Goal: Transaction & Acquisition: Purchase product/service

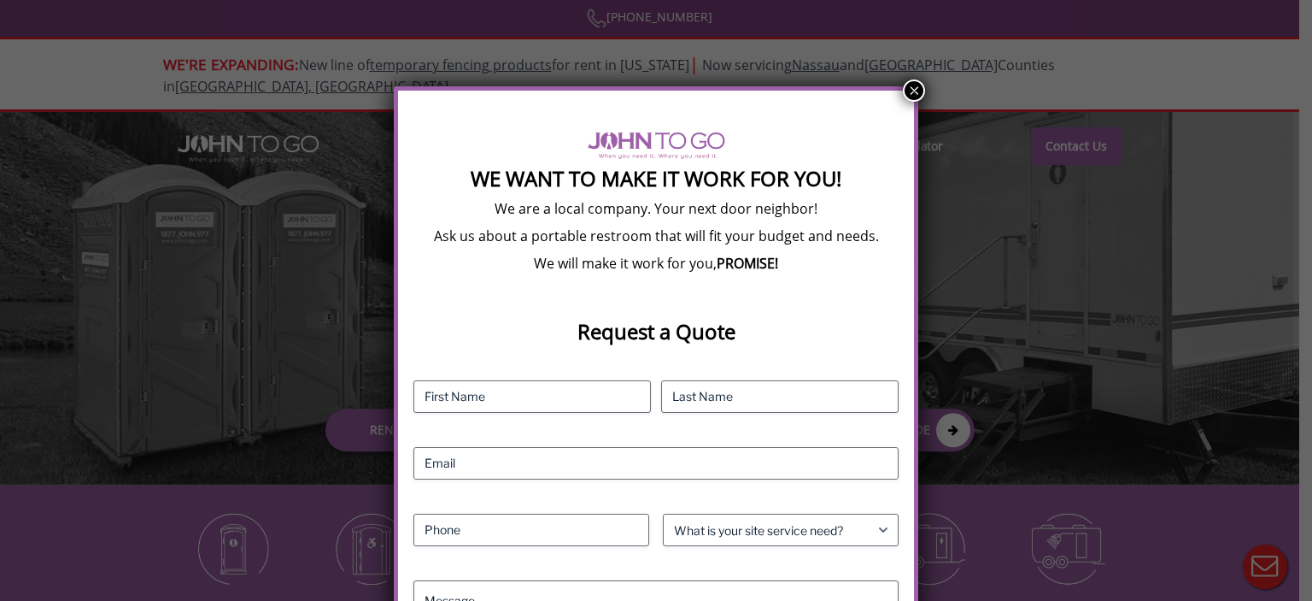
click at [915, 88] on button "×" at bounding box center [914, 90] width 22 height 22
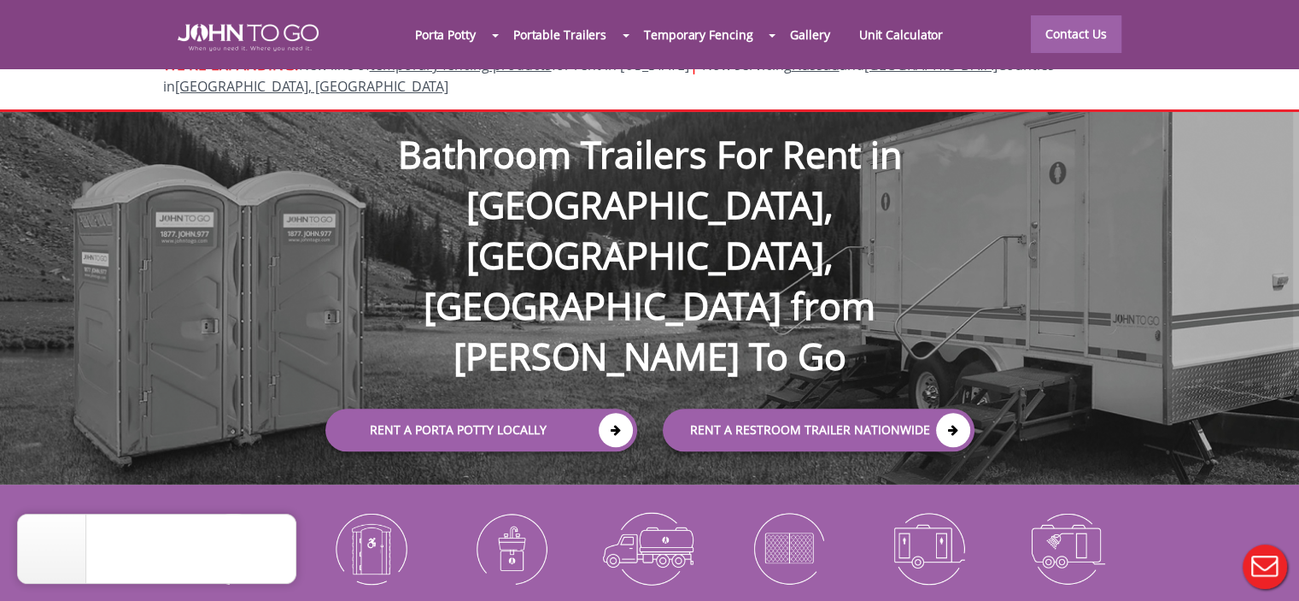
scroll to position [85, 0]
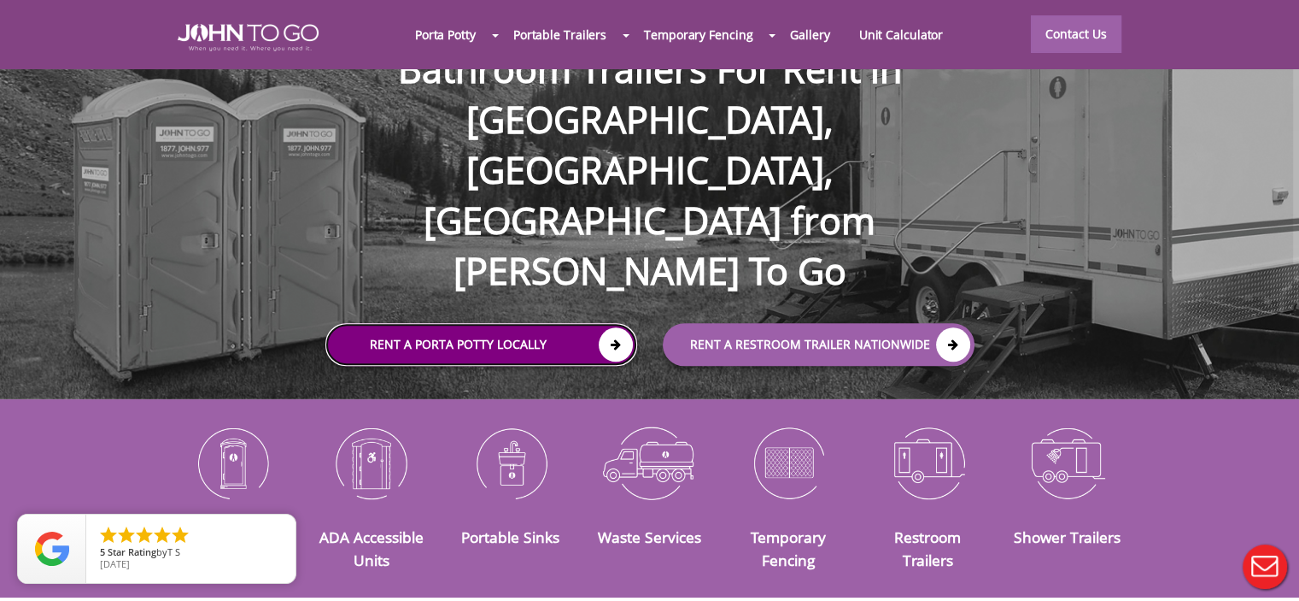
click at [396, 323] on link "Rent a Porta Potty Locally" at bounding box center [481, 344] width 312 height 43
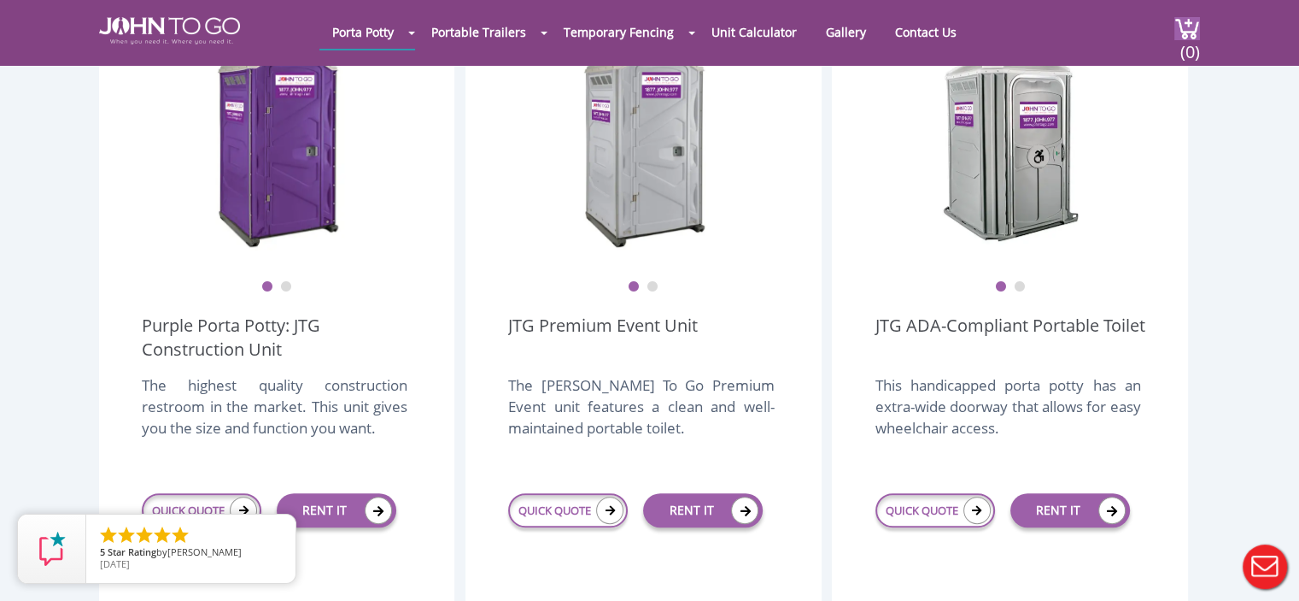
scroll to position [683, 0]
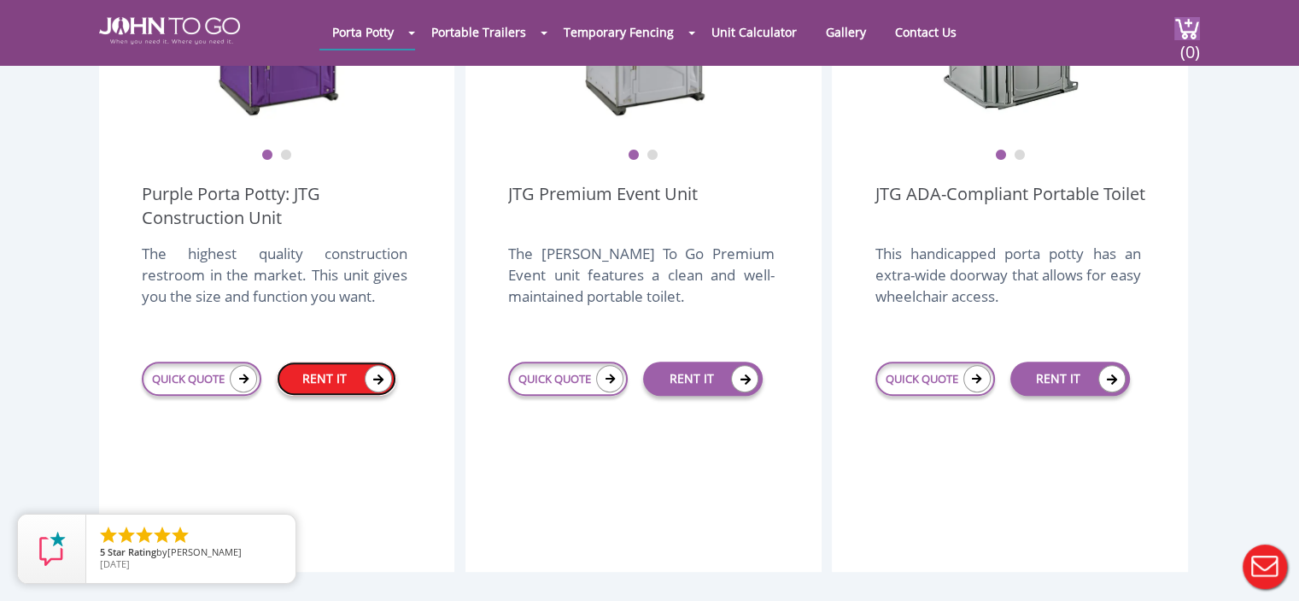
click at [337, 361] on link "RENT IT" at bounding box center [337, 378] width 120 height 34
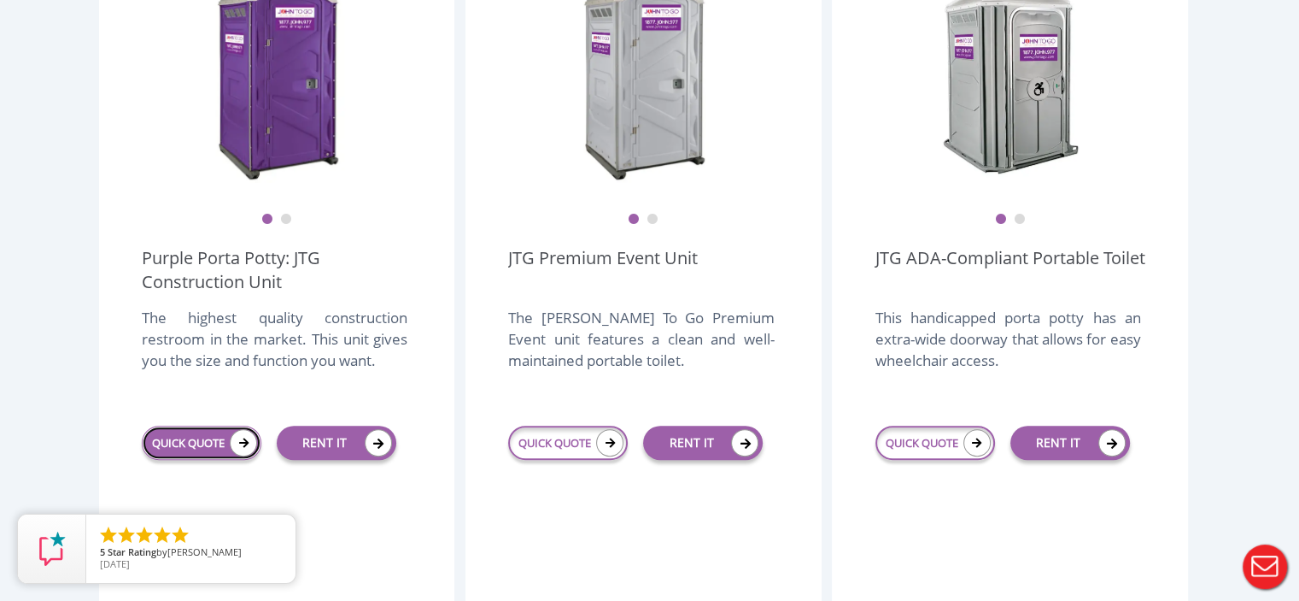
click at [181, 425] on link "QUICK QUOTE" at bounding box center [202, 442] width 120 height 34
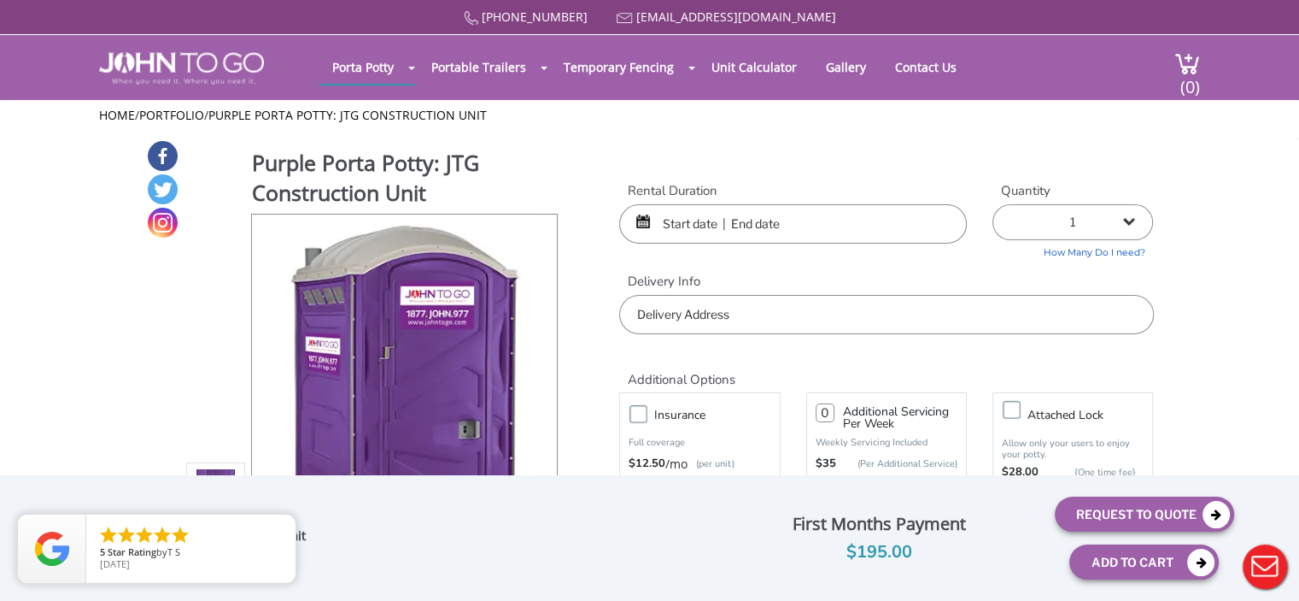
click at [811, 312] on input "text" at bounding box center [886, 314] width 534 height 39
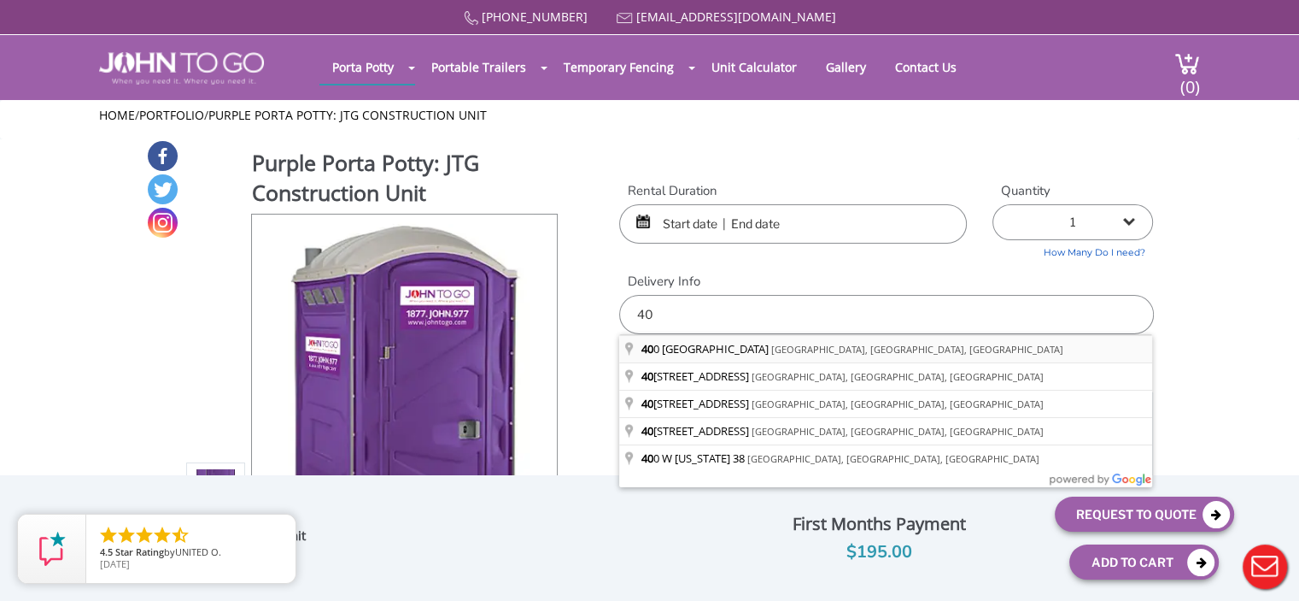
type input "[STREET_ADDRESS]"
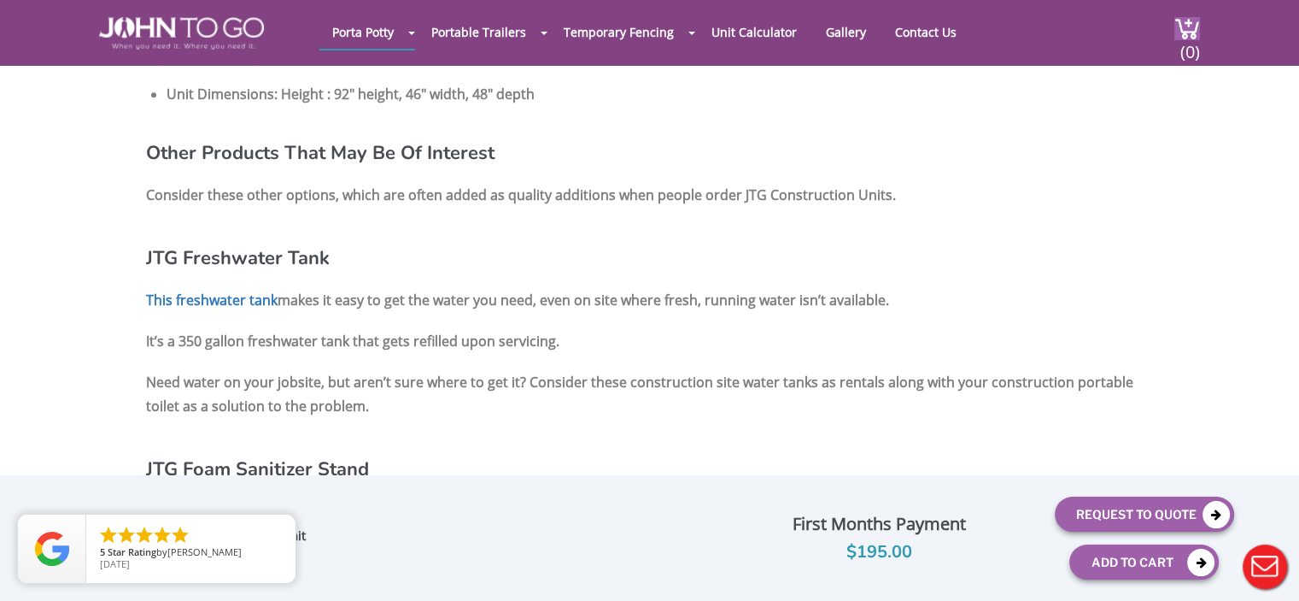
scroll to position [1879, 0]
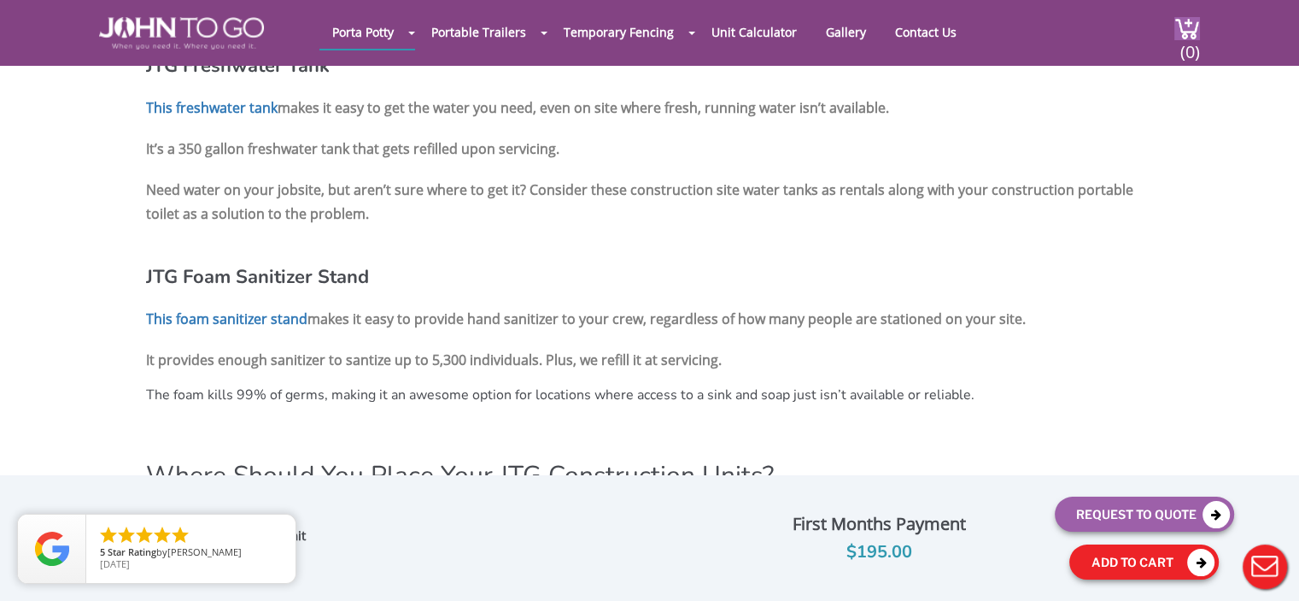
click at [1097, 567] on button "Add To Cart" at bounding box center [1143, 561] width 149 height 35
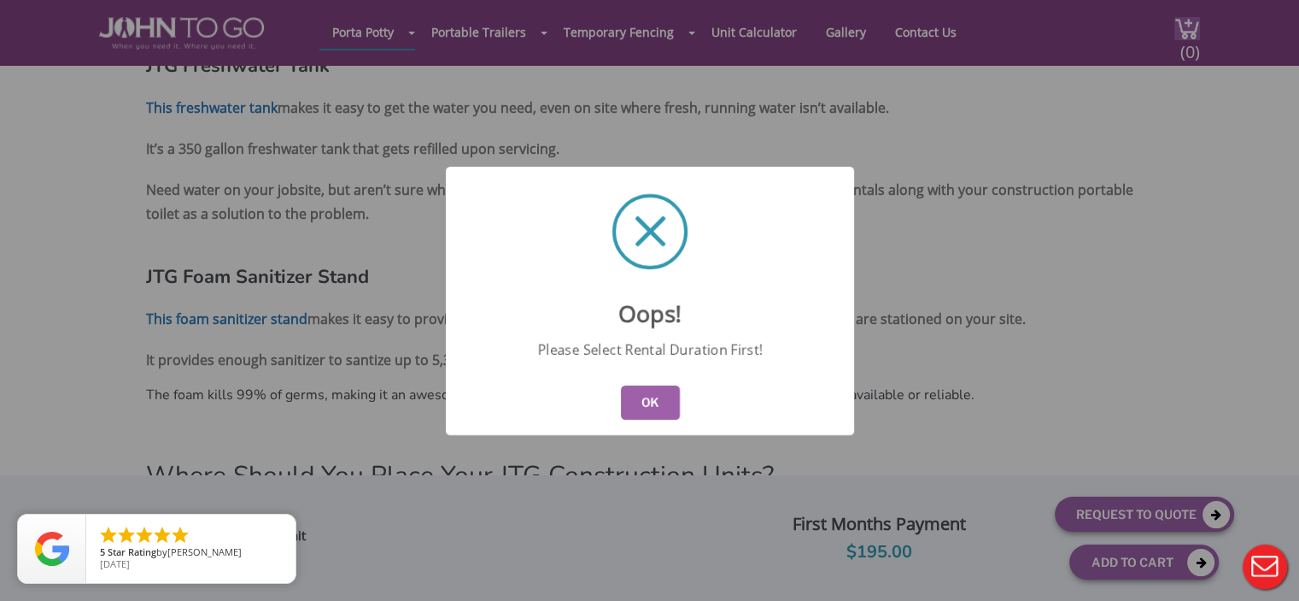
click at [643, 399] on button "OK" at bounding box center [649, 402] width 59 height 34
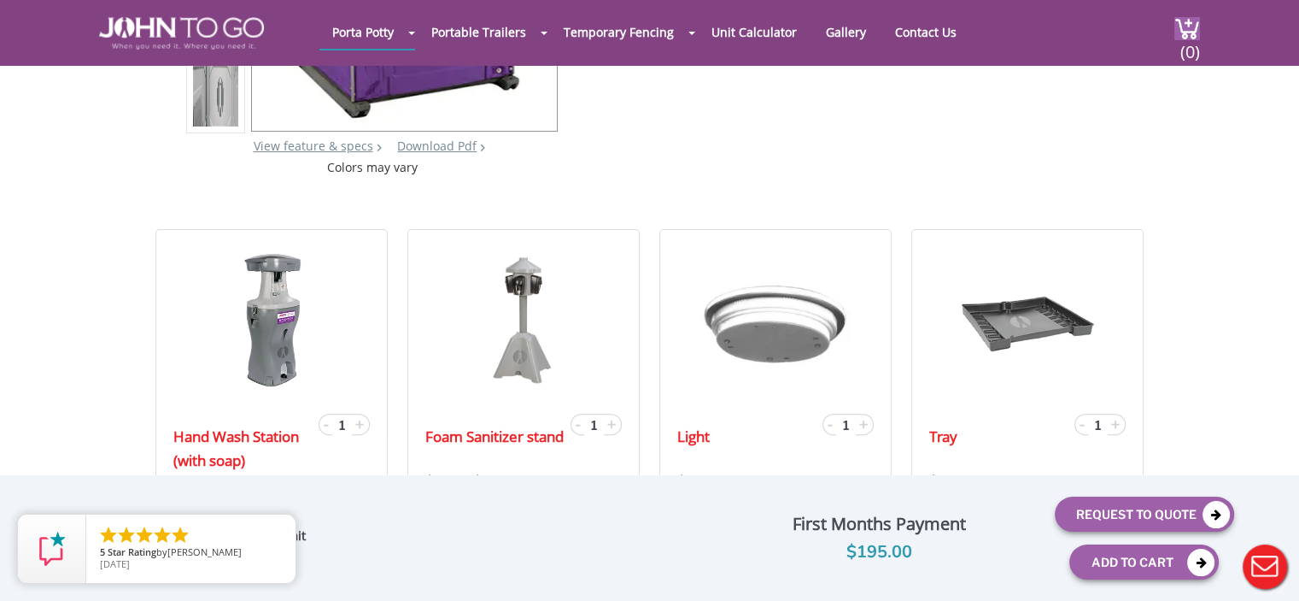
scroll to position [0, 0]
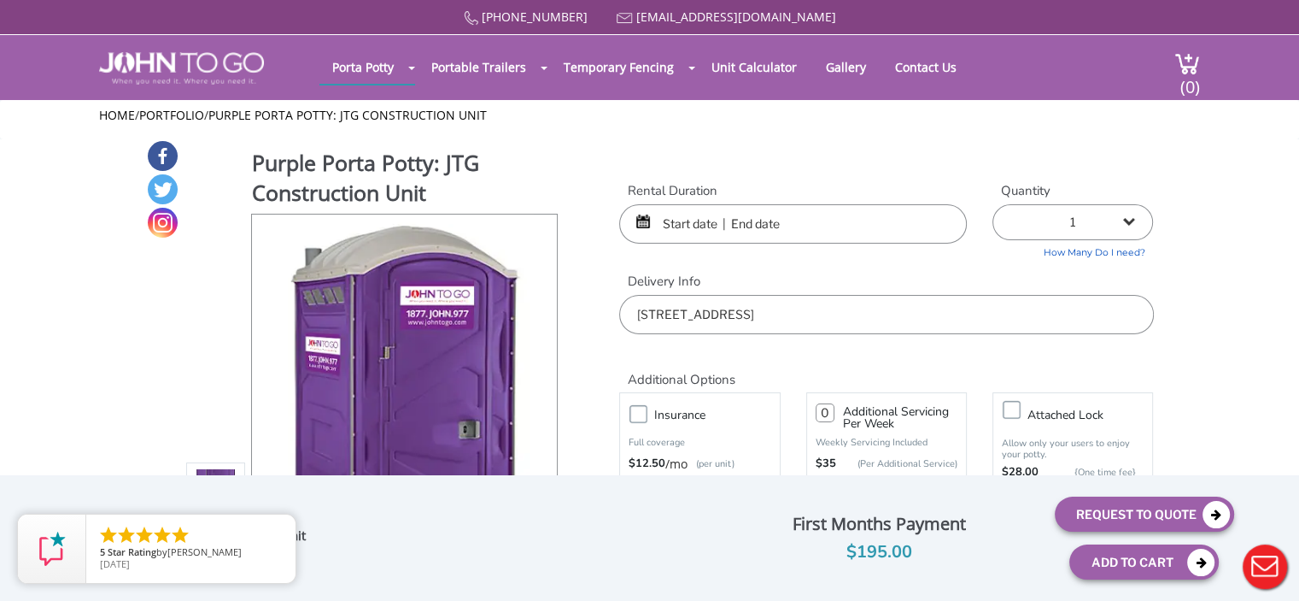
click at [847, 227] on input "text" at bounding box center [793, 223] width 348 height 39
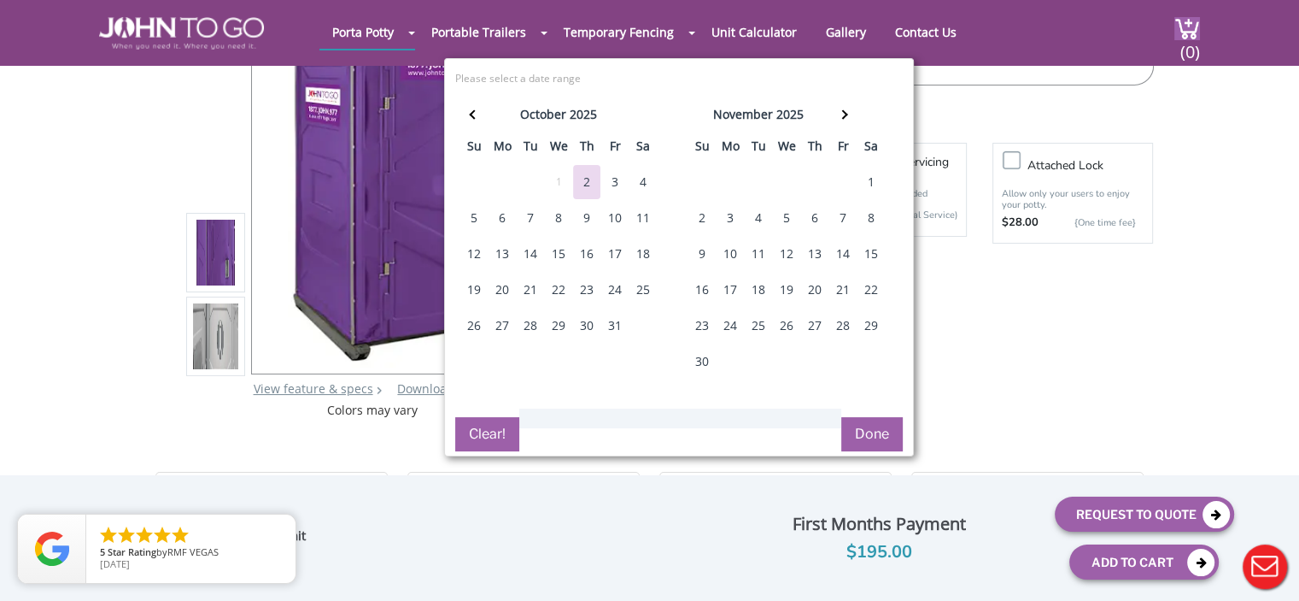
scroll to position [85, 0]
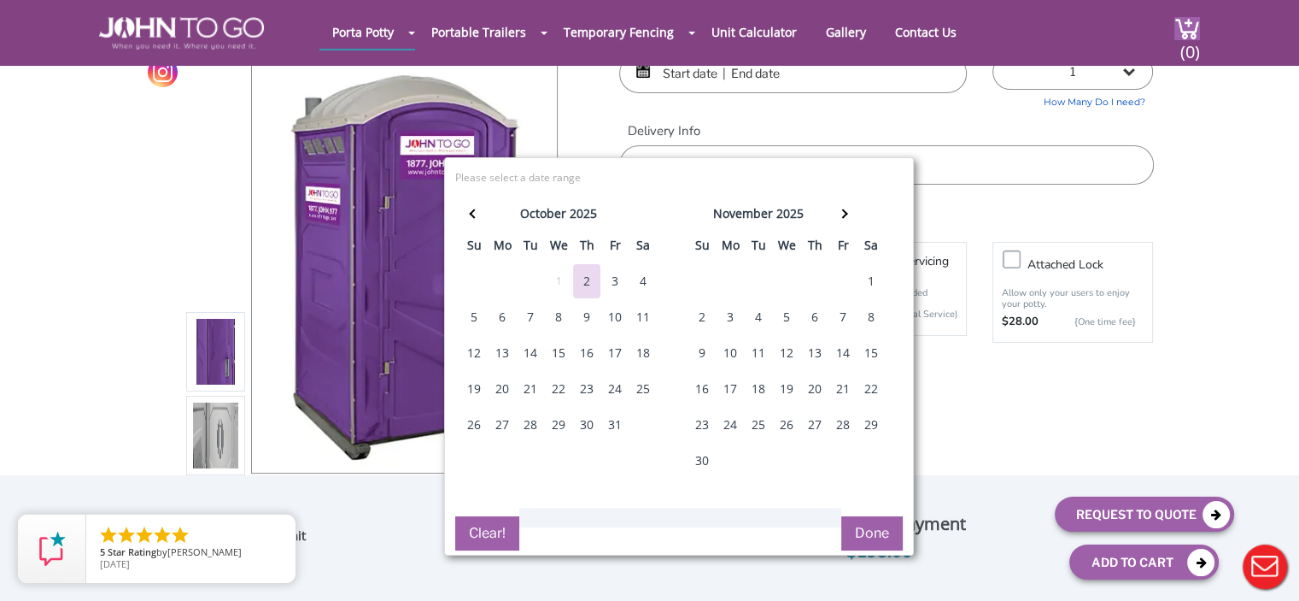
click at [611, 283] on div "3" at bounding box center [614, 281] width 27 height 34
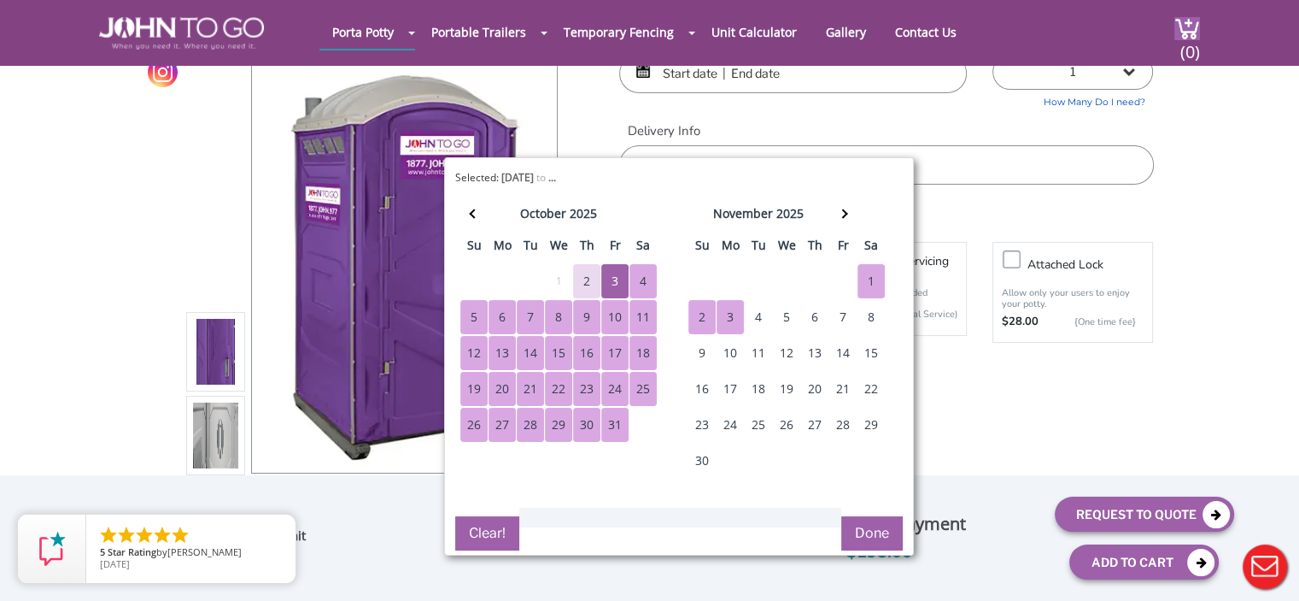
click at [720, 315] on div "3" at bounding box center [730, 317] width 27 height 34
type input "[DATE] to [DATE]"
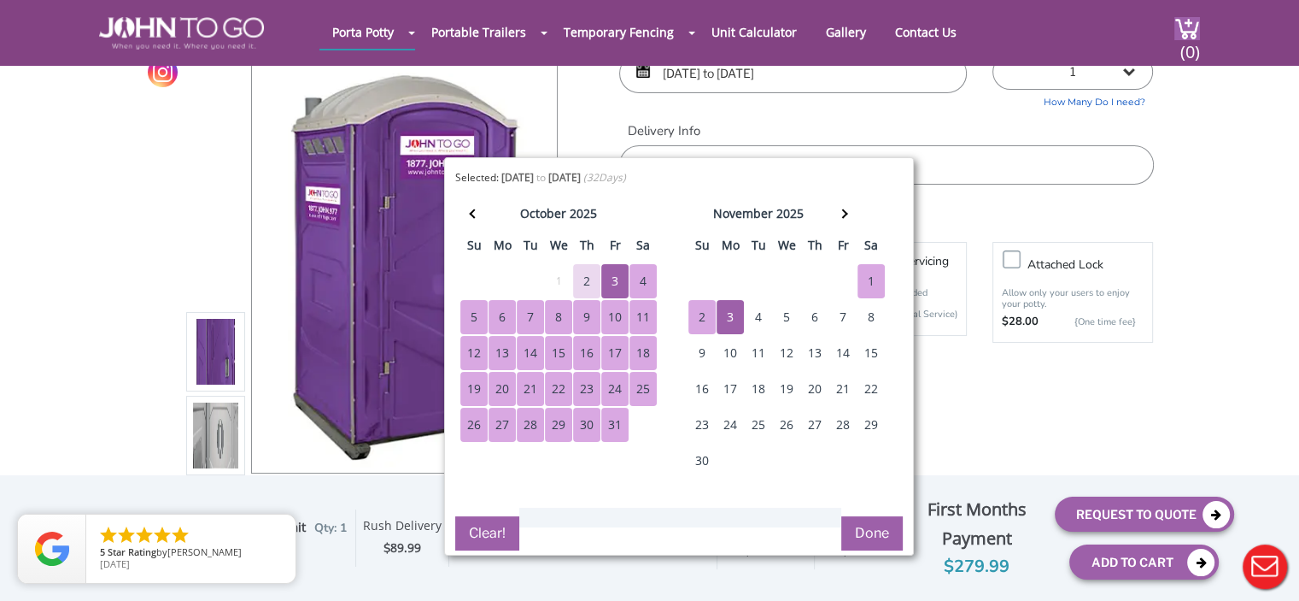
click at [869, 518] on button "Done" at bounding box center [872, 533] width 62 height 34
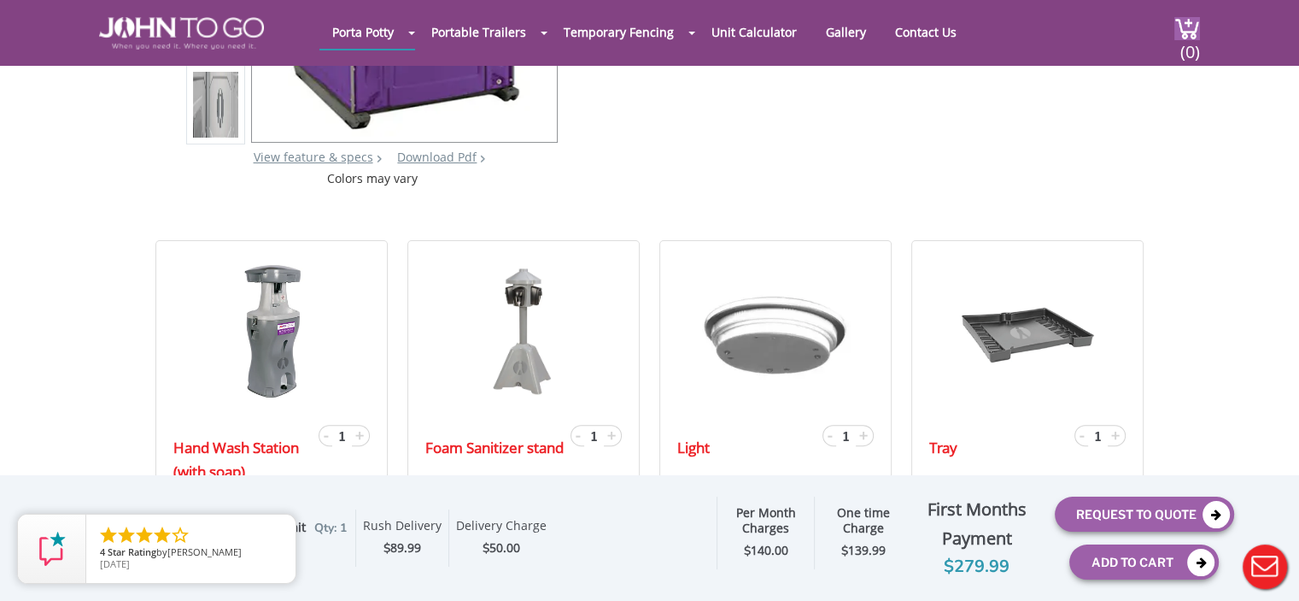
scroll to position [427, 0]
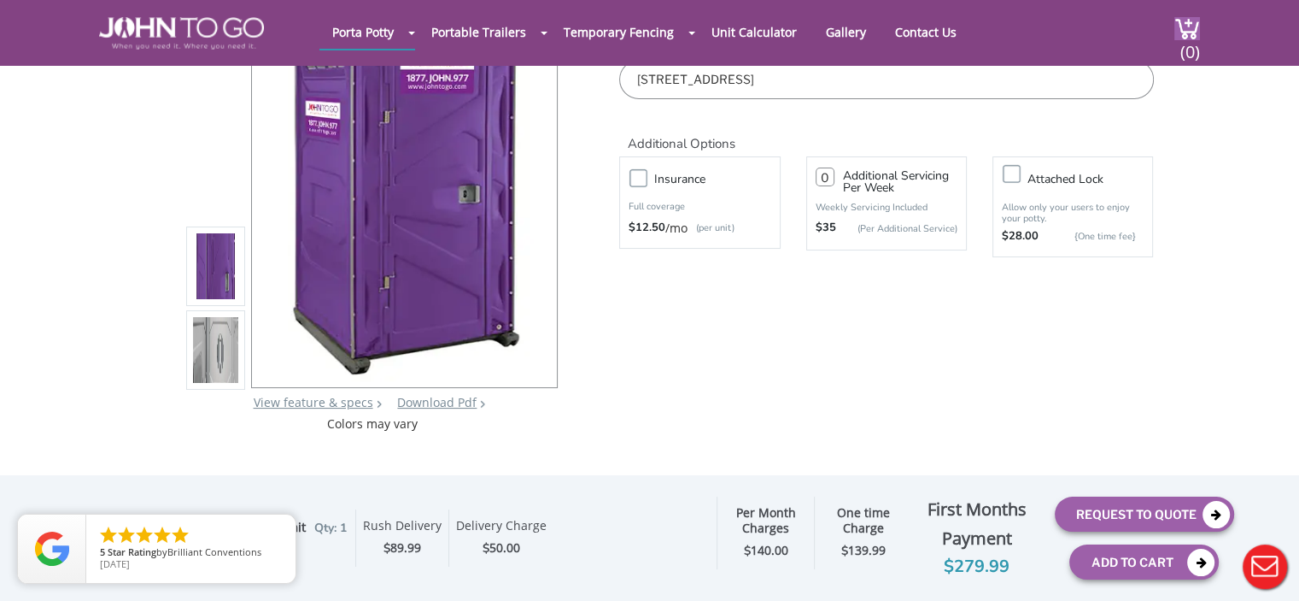
scroll to position [0, 0]
